Goal: Task Accomplishment & Management: Use online tool/utility

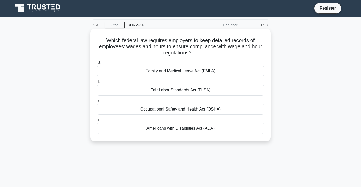
click at [163, 93] on div "Fair Labor Standards Act (FLSA)" at bounding box center [180, 90] width 167 height 11
click at [97, 83] on input "b. Fair Labor Standards Act (FLSA)" at bounding box center [97, 81] width 0 height 3
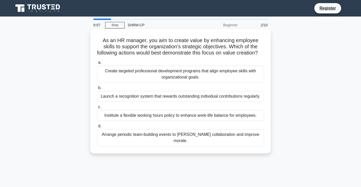
click at [164, 75] on div "Create targeted professional development programs that align employee skills wi…" at bounding box center [180, 74] width 167 height 17
click at [97, 64] on input "a. Create targeted professional development programs that align employee skills…" at bounding box center [97, 62] width 0 height 3
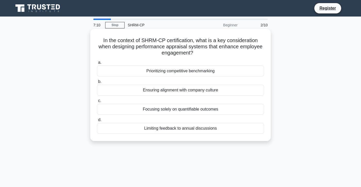
click at [177, 71] on div "Prioritizing competitive benchmarking" at bounding box center [180, 71] width 167 height 11
click at [97, 64] on input "a. Prioritizing competitive benchmarking" at bounding box center [97, 62] width 0 height 3
radio input "true"
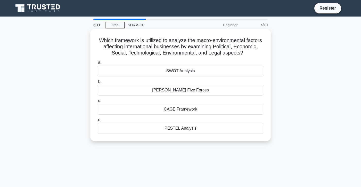
click at [187, 127] on div "PESTEL Analysis" at bounding box center [180, 128] width 167 height 11
click at [180, 131] on div "PESTEL Analysis" at bounding box center [180, 128] width 167 height 11
click at [97, 121] on input "d. PESTEL Analysis" at bounding box center [97, 119] width 0 height 3
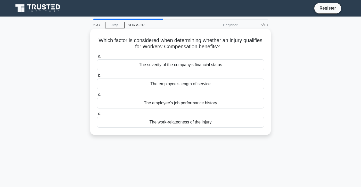
click at [191, 122] on div "The work-relatedness of the injury" at bounding box center [180, 122] width 167 height 11
click at [97, 115] on input "d. The work-relatedness of the injury" at bounding box center [97, 113] width 0 height 3
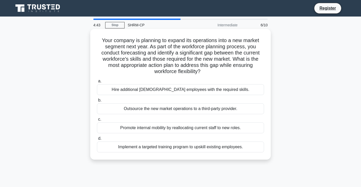
click at [210, 147] on div "Implement a targeted training program to upskill existing employees." at bounding box center [180, 146] width 167 height 11
click at [97, 140] on input "d. Implement a targeted training program to upskill existing employees." at bounding box center [97, 138] width 0 height 3
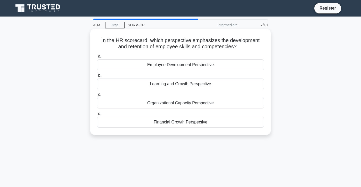
click at [172, 68] on div "Employee Development Perspective" at bounding box center [180, 64] width 167 height 11
click at [97, 58] on input "a. Employee Development Perspective" at bounding box center [97, 56] width 0 height 3
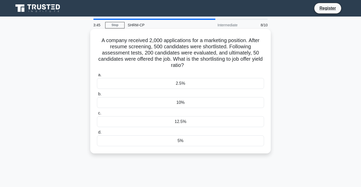
click at [227, 78] on div "2.5%" at bounding box center [180, 83] width 167 height 11
click at [97, 77] on input "a. 2.5%" at bounding box center [97, 74] width 0 height 3
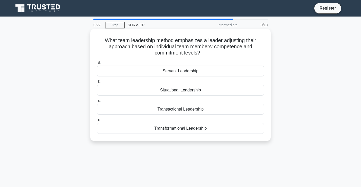
click at [211, 92] on div "Situational Leadership" at bounding box center [180, 90] width 167 height 11
click at [97, 83] on input "b. Situational Leadership" at bounding box center [97, 81] width 0 height 3
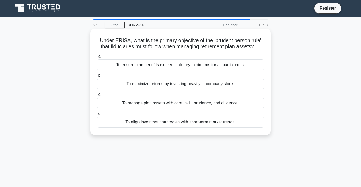
click at [205, 104] on div "To manage plan assets with care, skill, prudence, and diligence." at bounding box center [180, 102] width 167 height 11
click at [97, 96] on input "c. To manage plan assets with care, skill, prudence, and diligence." at bounding box center [97, 94] width 0 height 3
radio input "true"
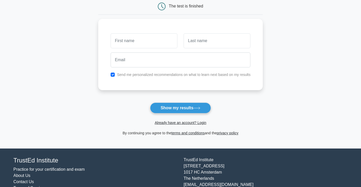
scroll to position [52, 0]
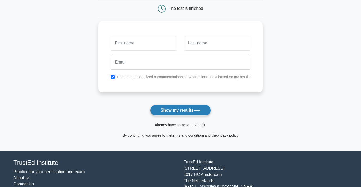
click at [194, 109] on button "Show my results" at bounding box center [180, 110] width 61 height 11
